Goal: Navigation & Orientation: Find specific page/section

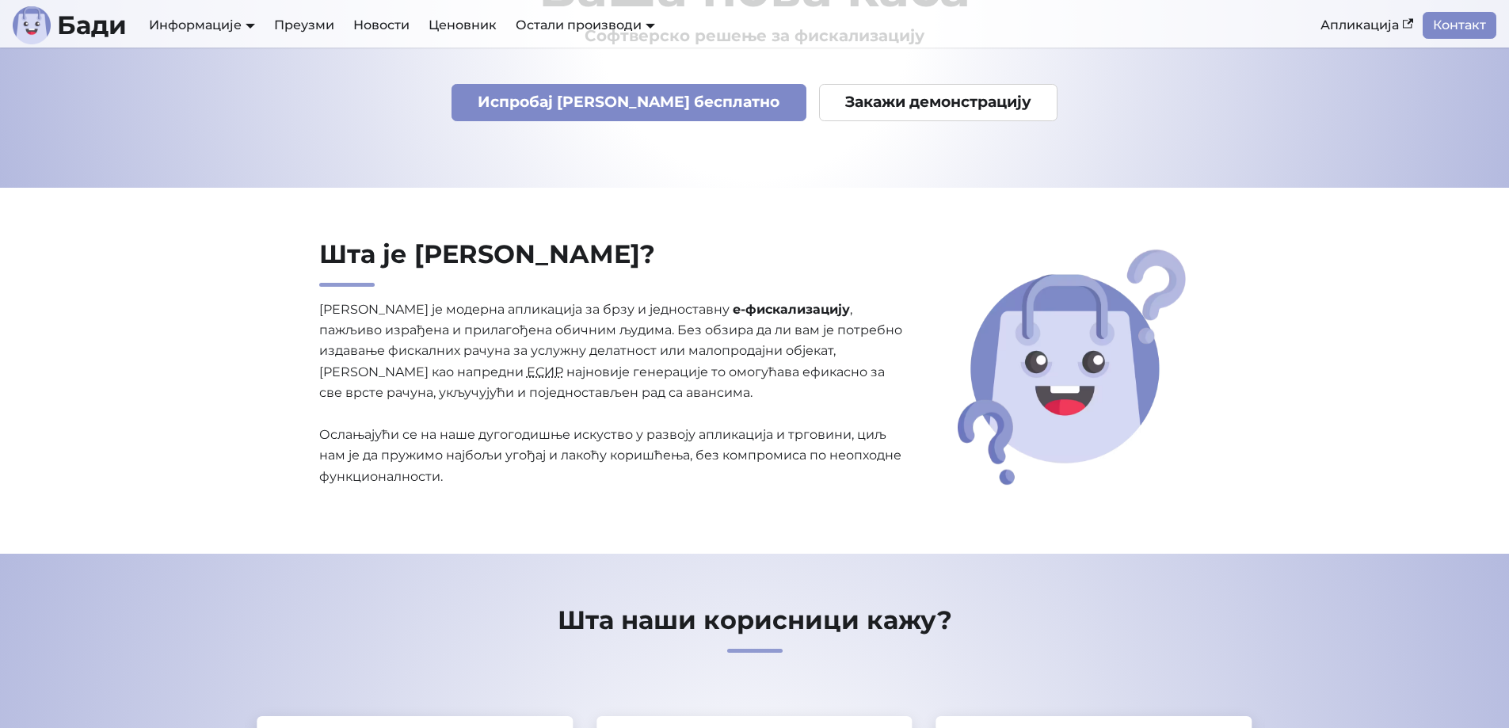
scroll to position [158, 0]
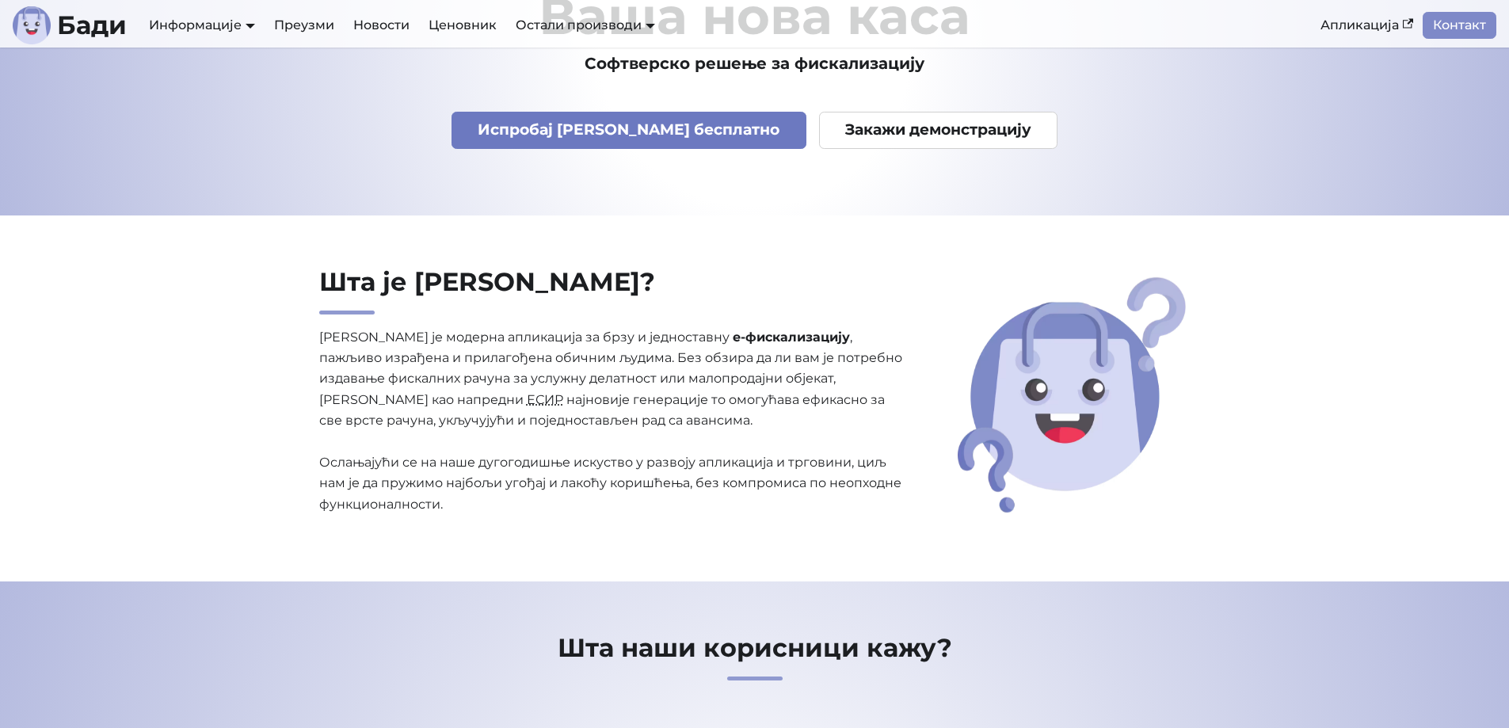
click at [666, 132] on link "Испробај [PERSON_NAME] бесплатно" at bounding box center [628, 130] width 355 height 37
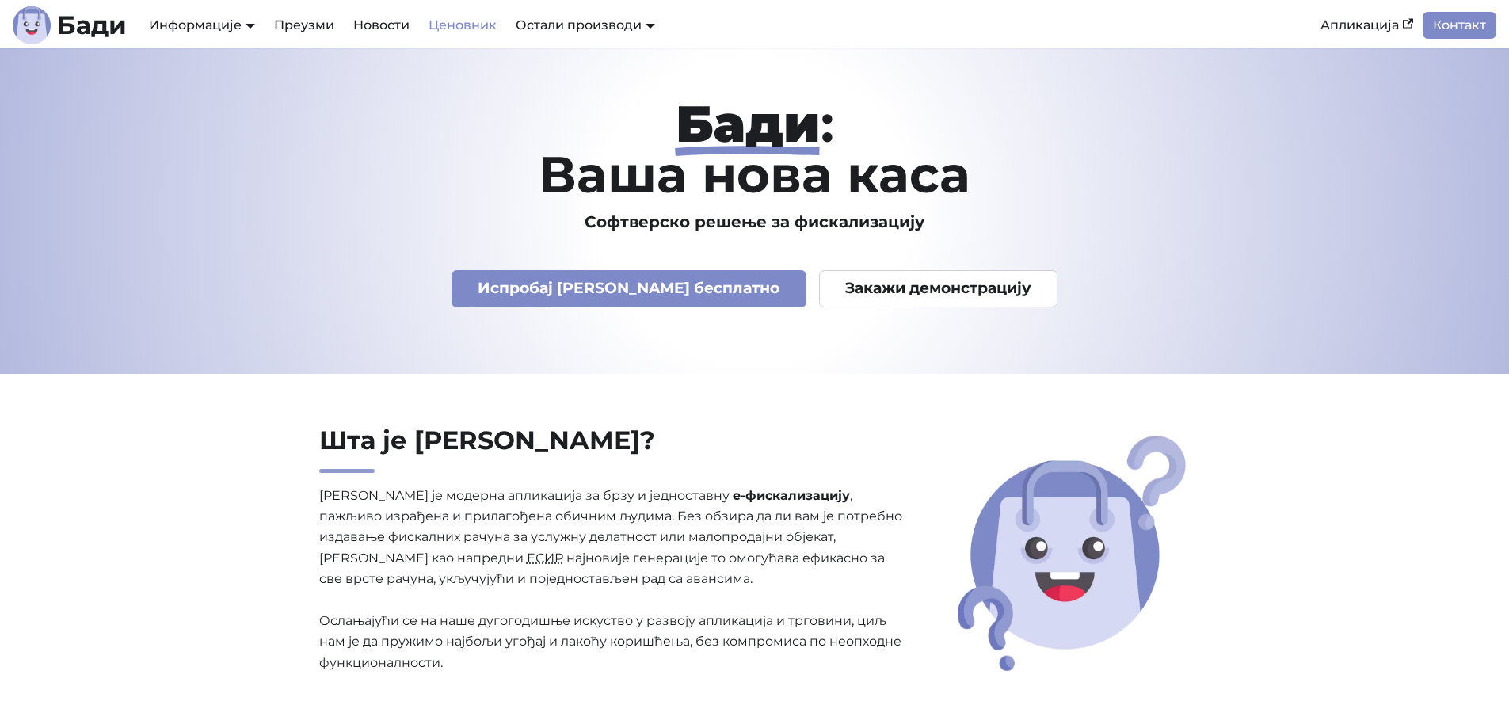
click at [440, 36] on link "Ценовник" at bounding box center [462, 25] width 87 height 27
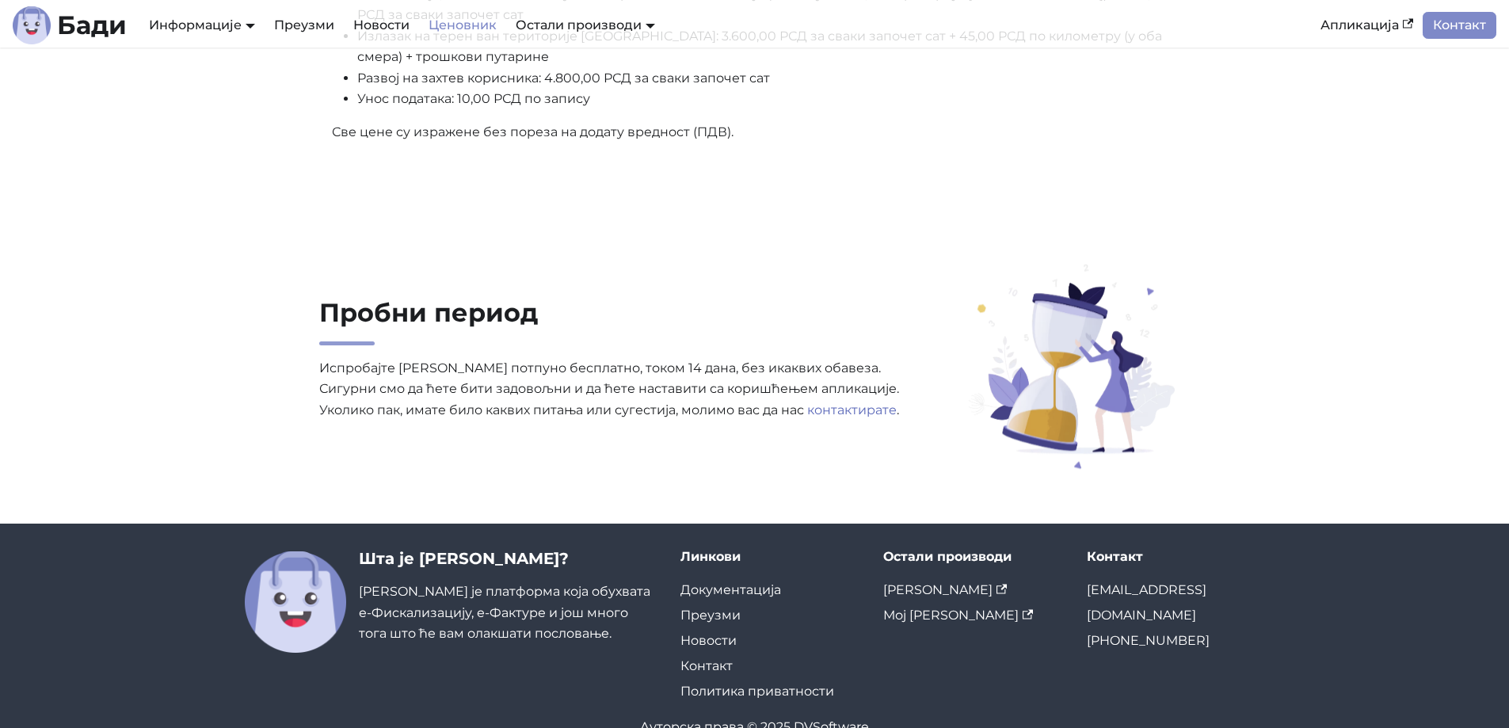
scroll to position [981, 0]
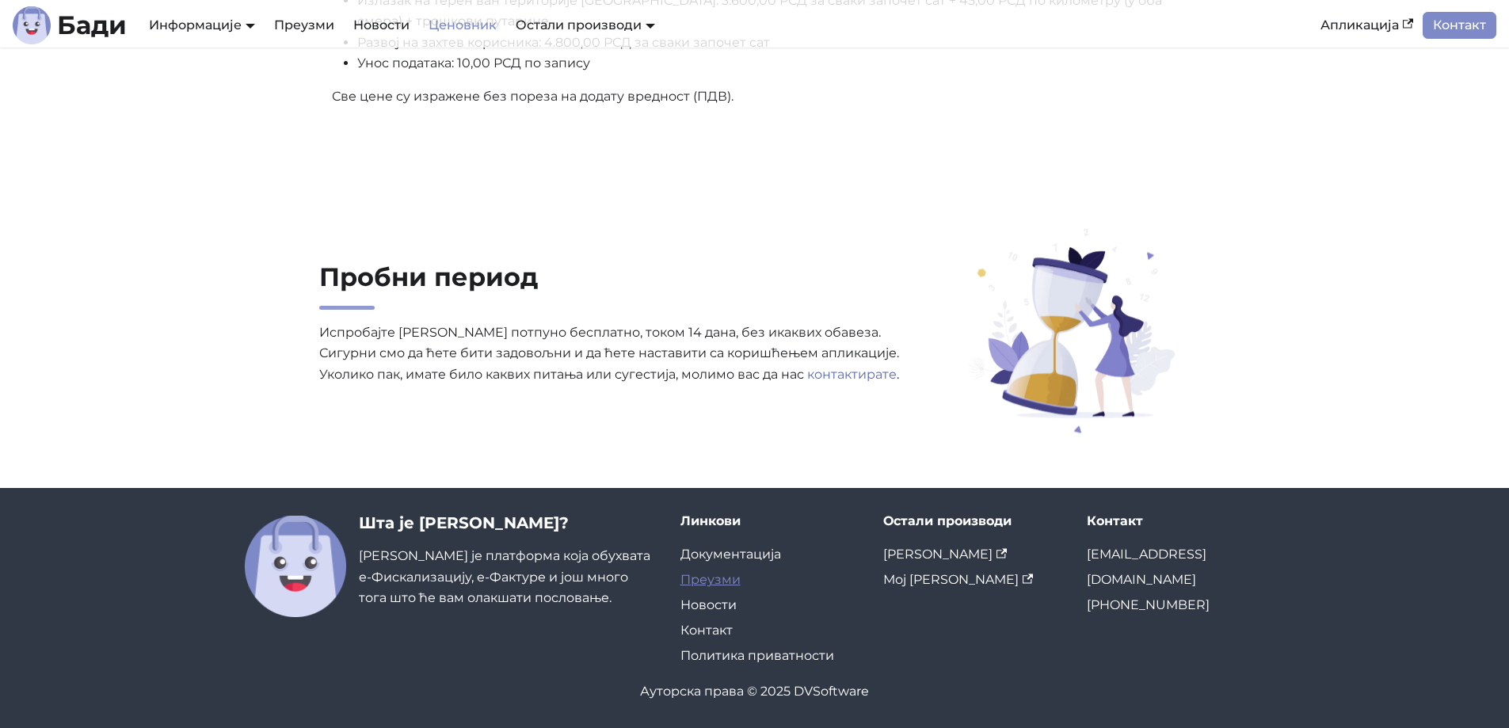
click at [720, 573] on link "Преузми" at bounding box center [710, 579] width 60 height 15
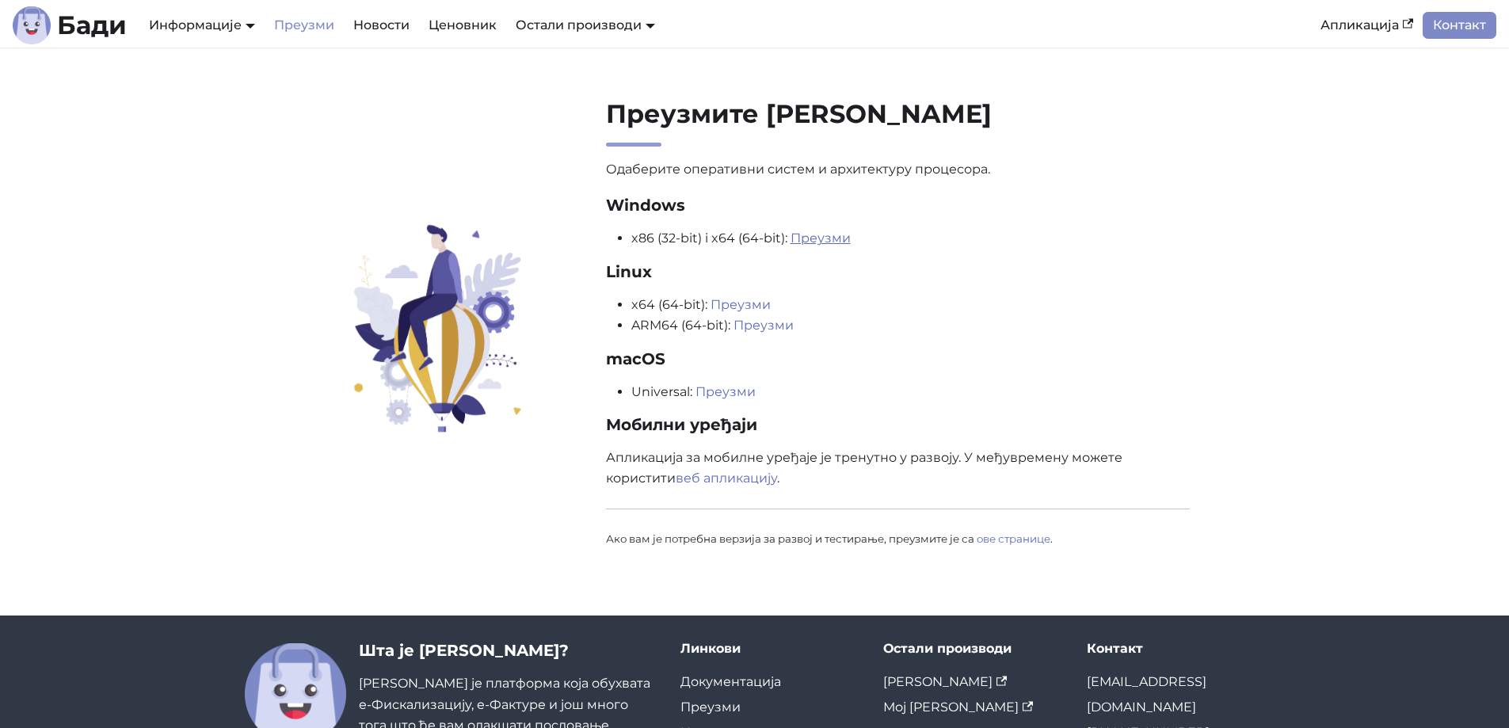
click at [844, 238] on link "Преузми" at bounding box center [820, 237] width 60 height 15
